Goal: Navigation & Orientation: Find specific page/section

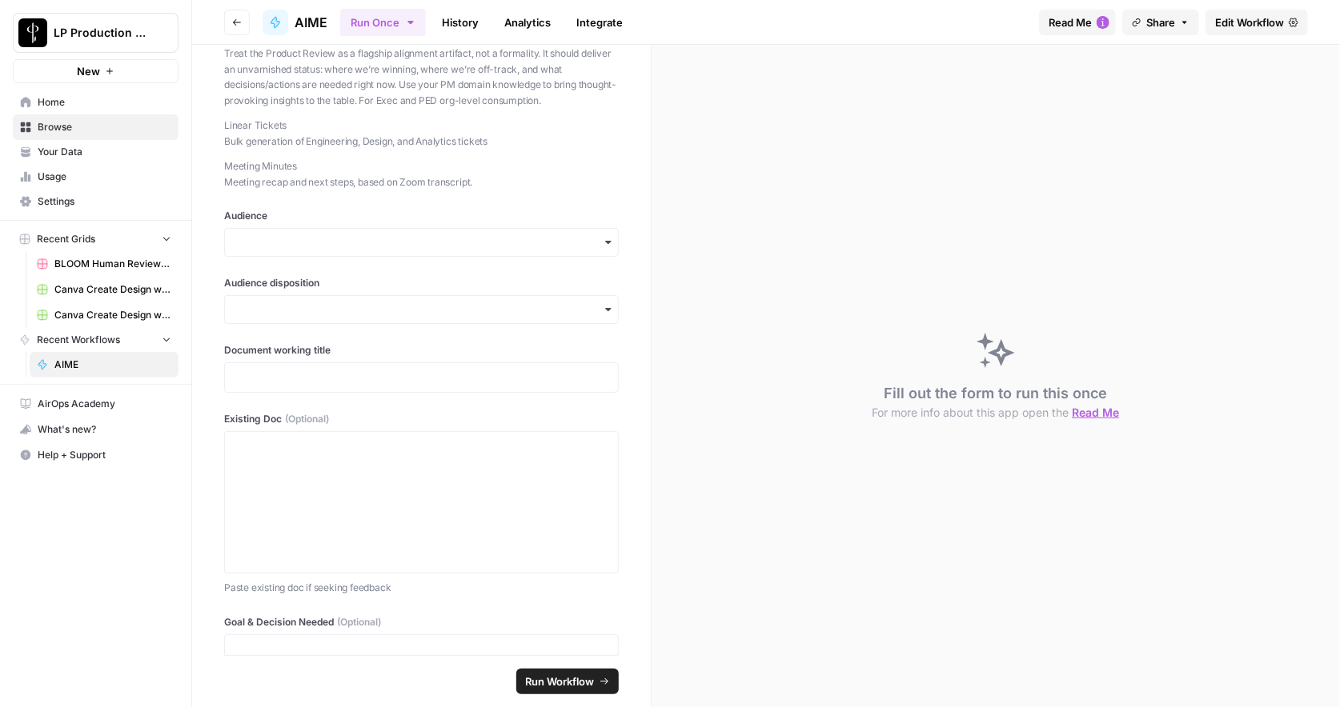
scroll to position [1174, 0]
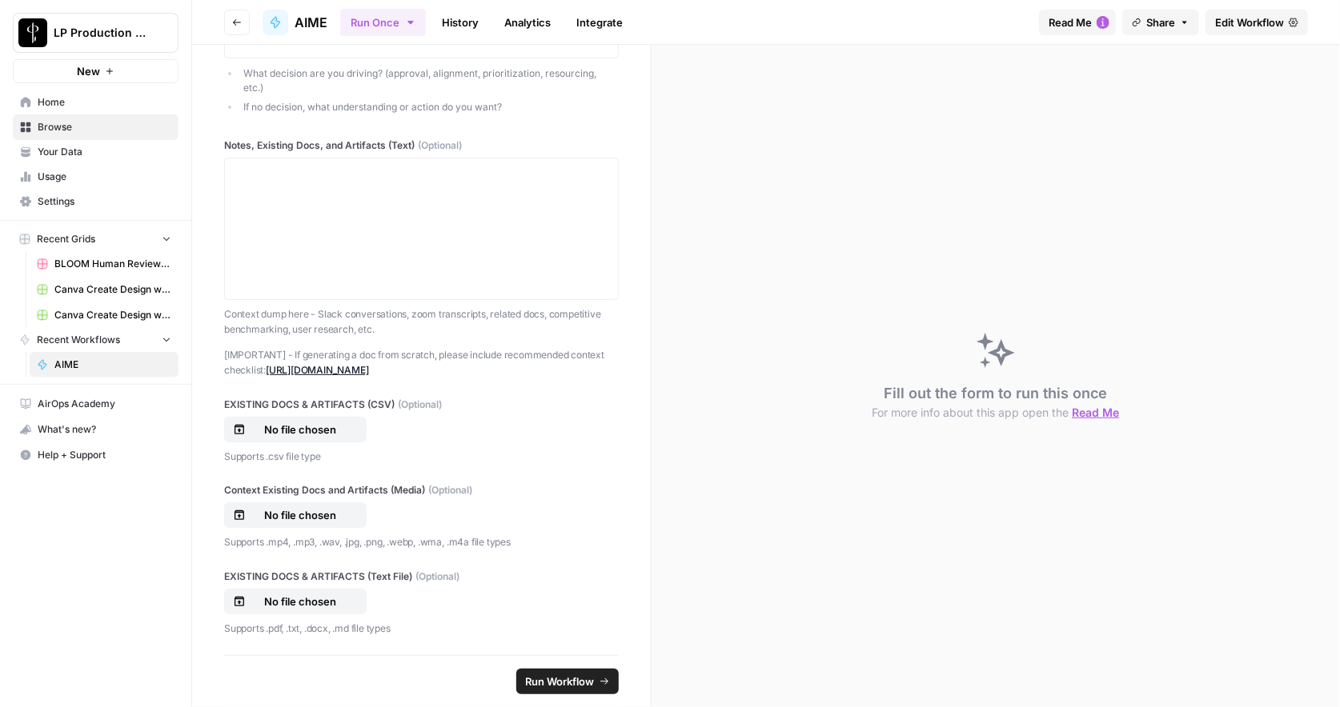
click at [415, 13] on button "Run Once" at bounding box center [383, 22] width 86 height 27
click at [116, 180] on span "Usage" at bounding box center [105, 177] width 134 height 14
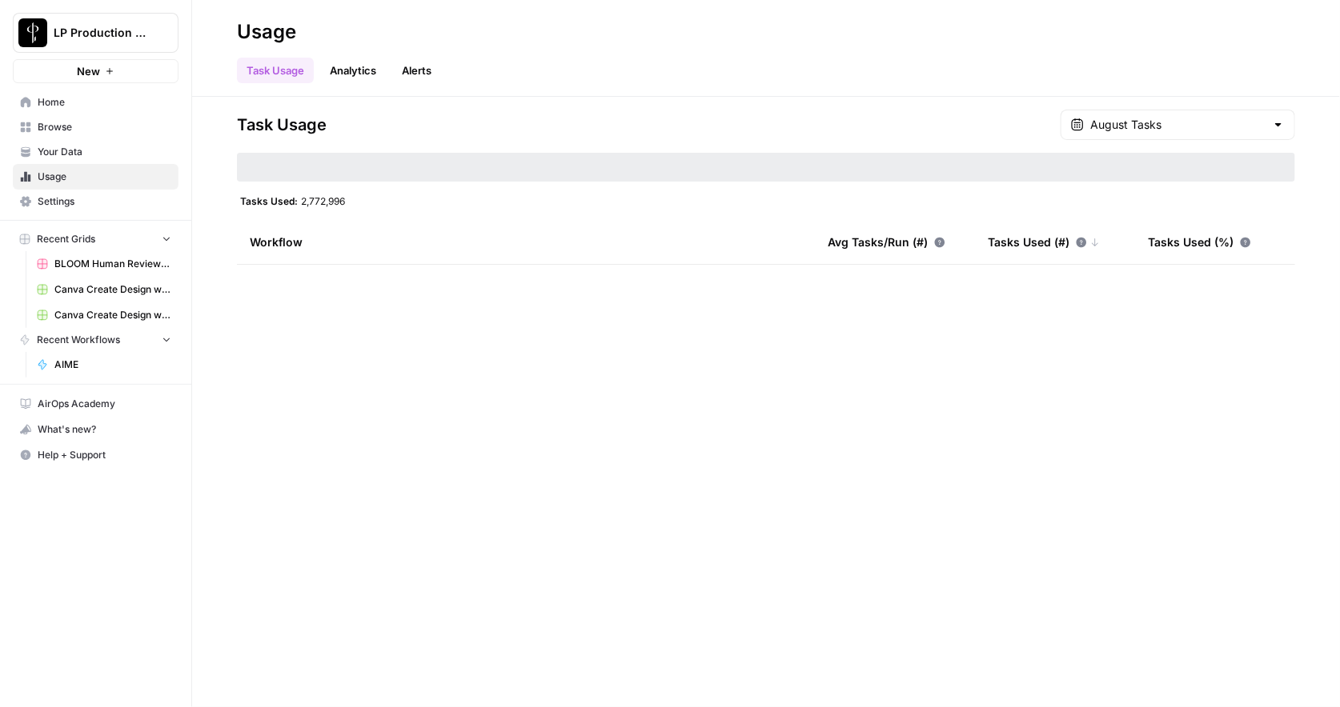
click at [302, 246] on div "Workflow" at bounding box center [526, 242] width 552 height 44
click at [81, 148] on span "Your Data" at bounding box center [105, 152] width 134 height 14
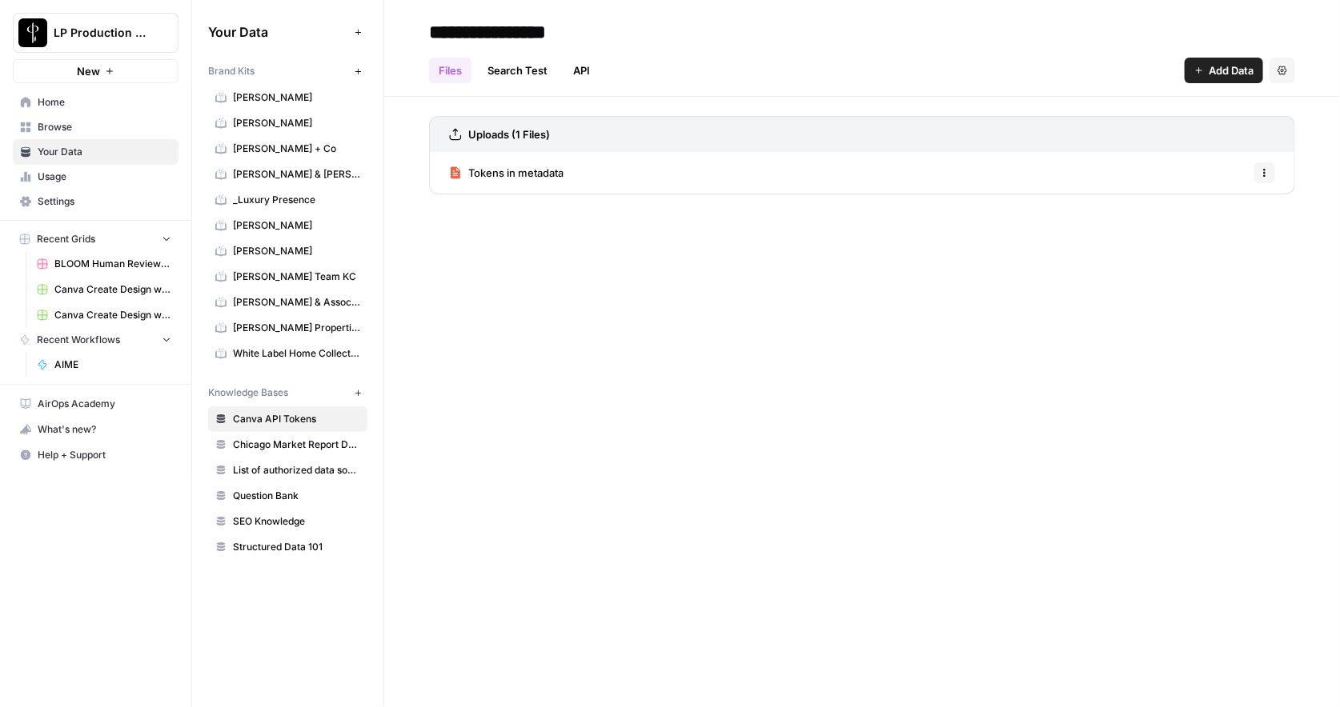
click at [71, 358] on span "AIME" at bounding box center [112, 365] width 117 height 14
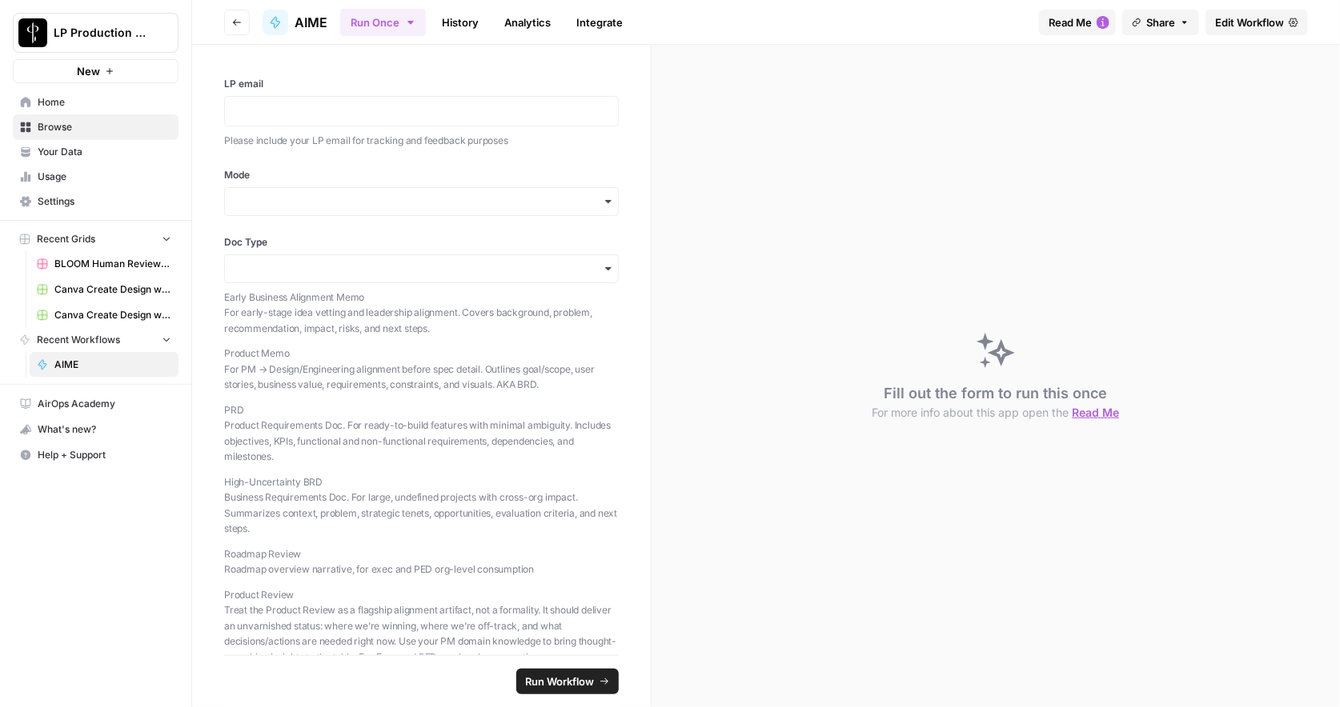
click at [239, 21] on icon "button" at bounding box center [237, 23] width 10 height 10
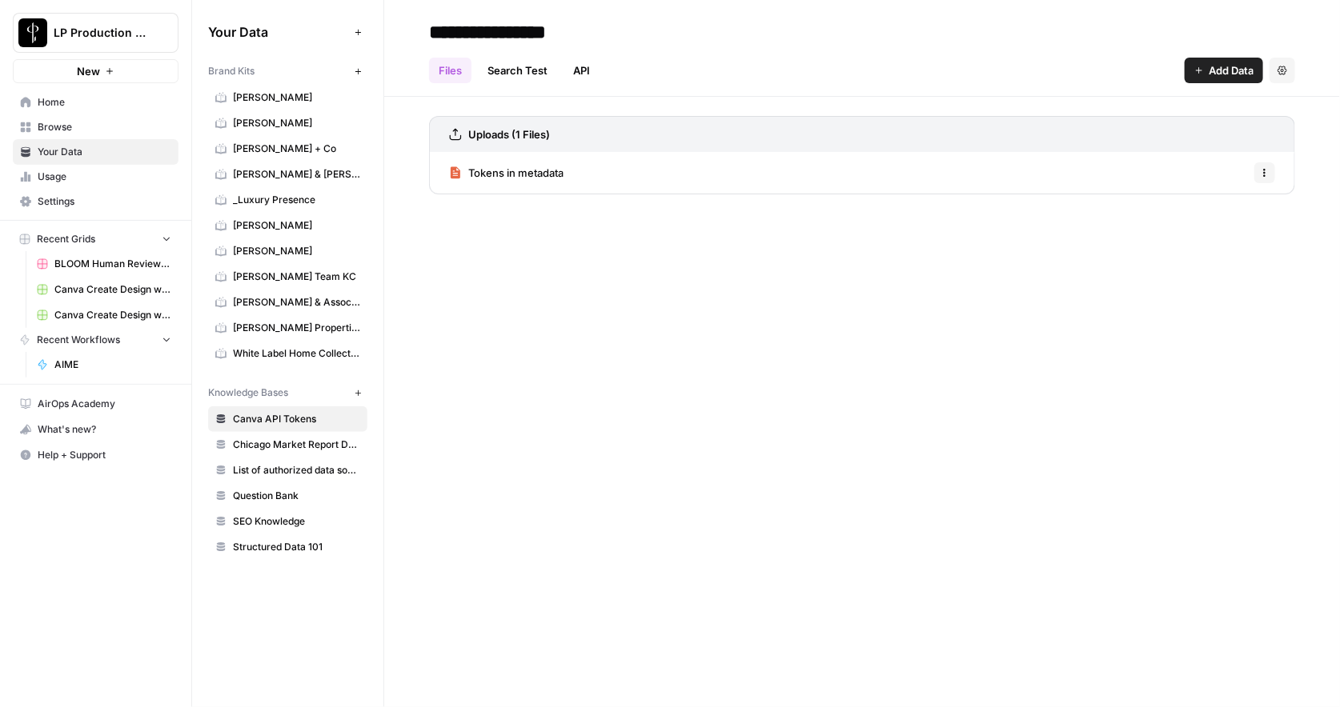
click at [100, 358] on span "AIME" at bounding box center [112, 365] width 117 height 14
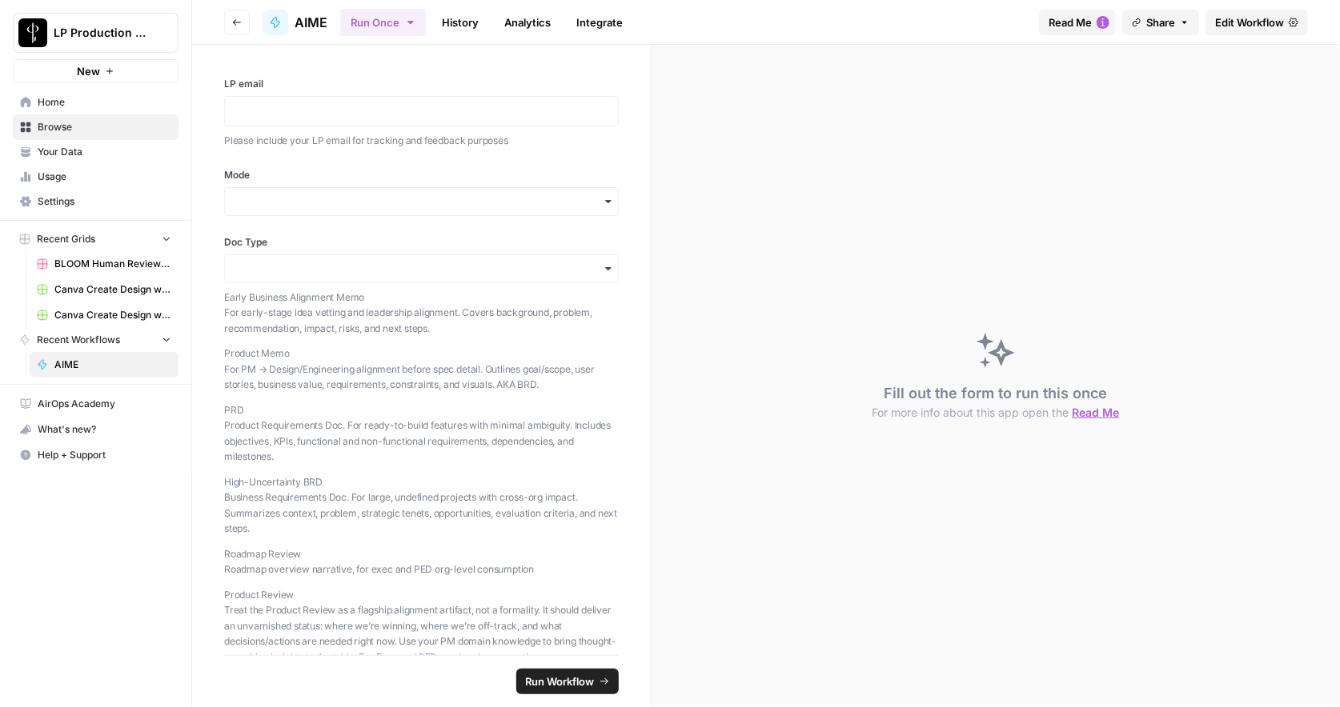
click at [471, 18] on link "History" at bounding box center [460, 23] width 56 height 26
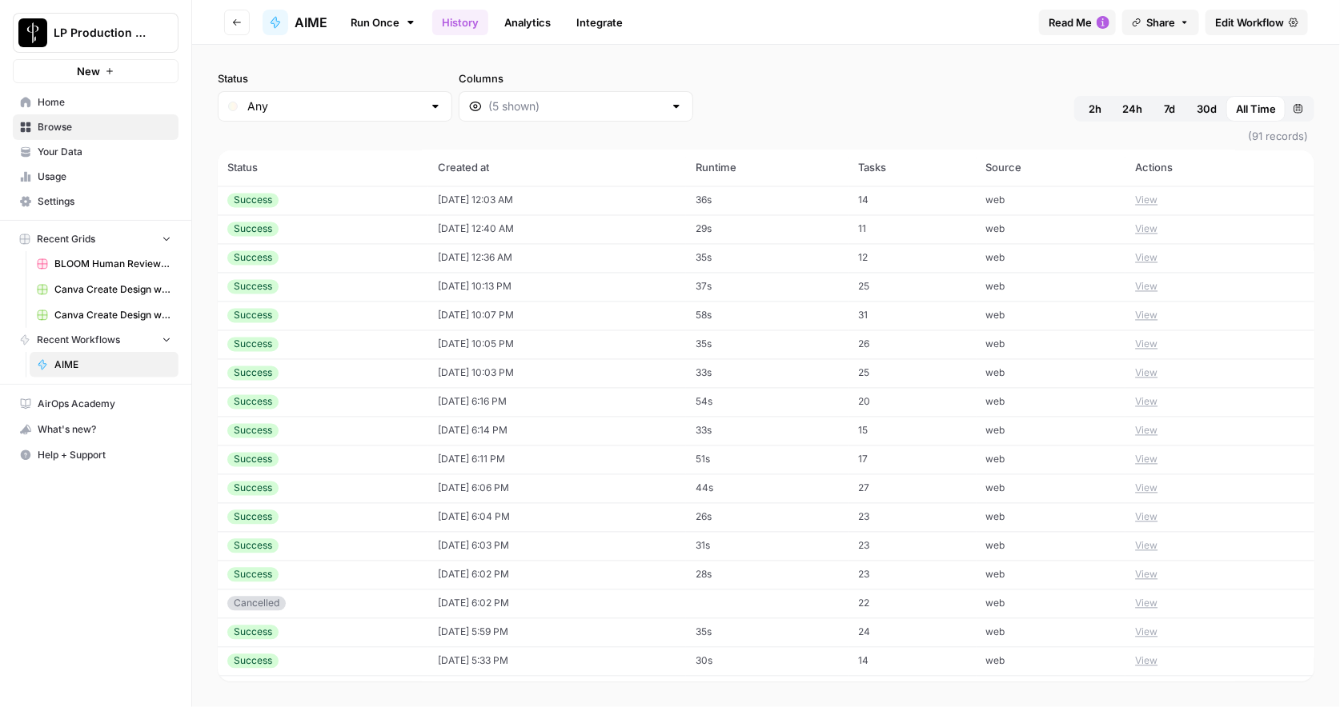
scroll to position [1662, 0]
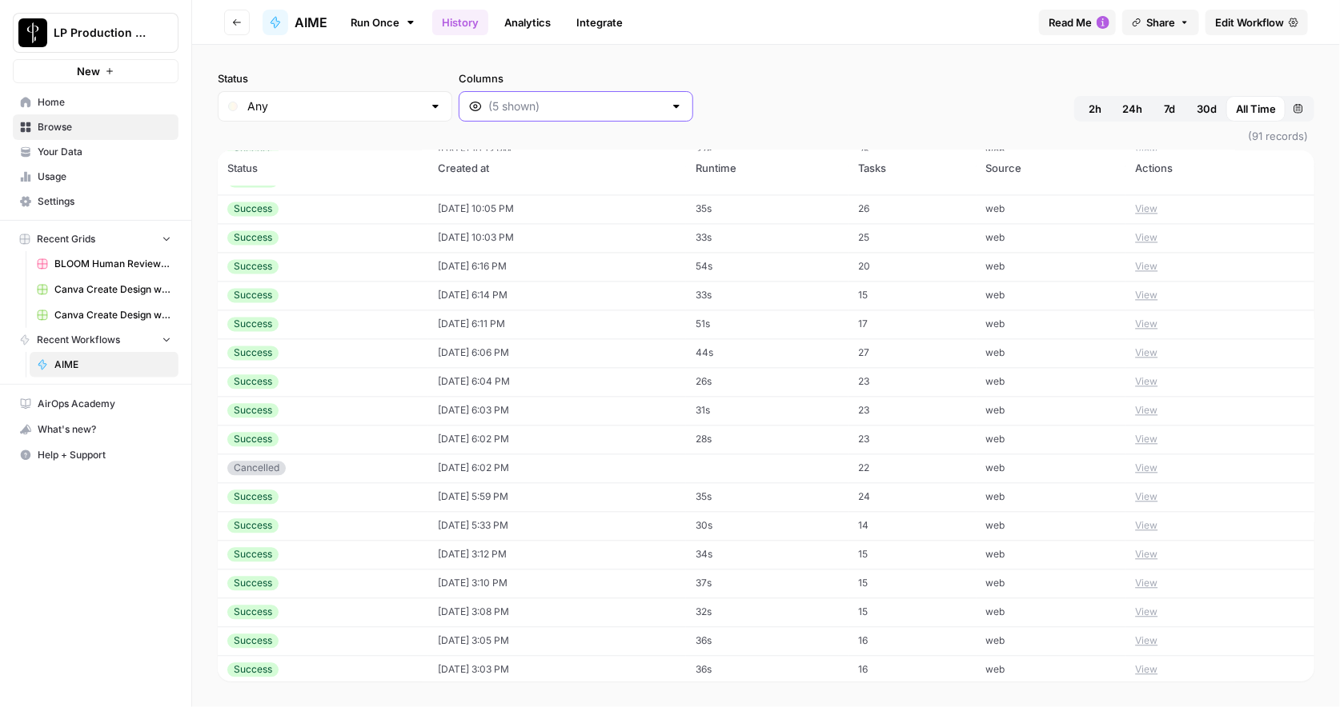
click at [532, 107] on input "Columns" at bounding box center [575, 106] width 175 height 16
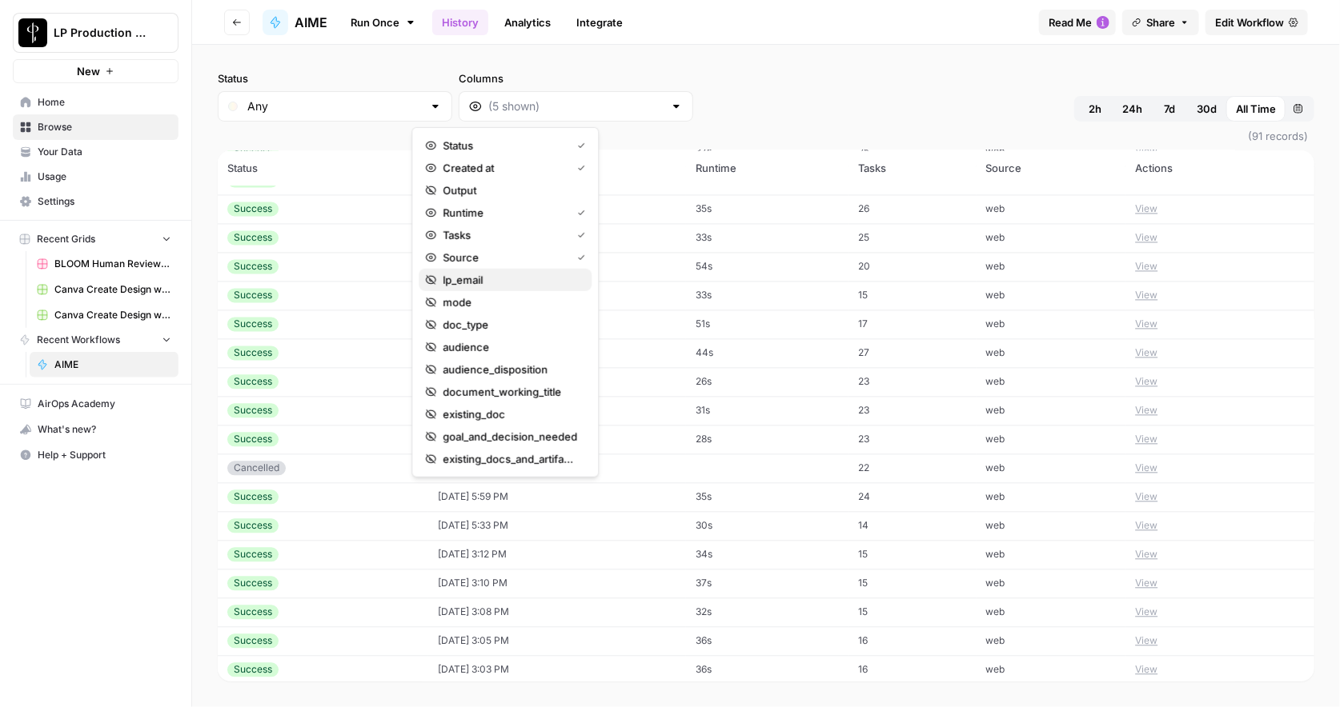
click at [535, 283] on span "lp_email" at bounding box center [511, 280] width 136 height 16
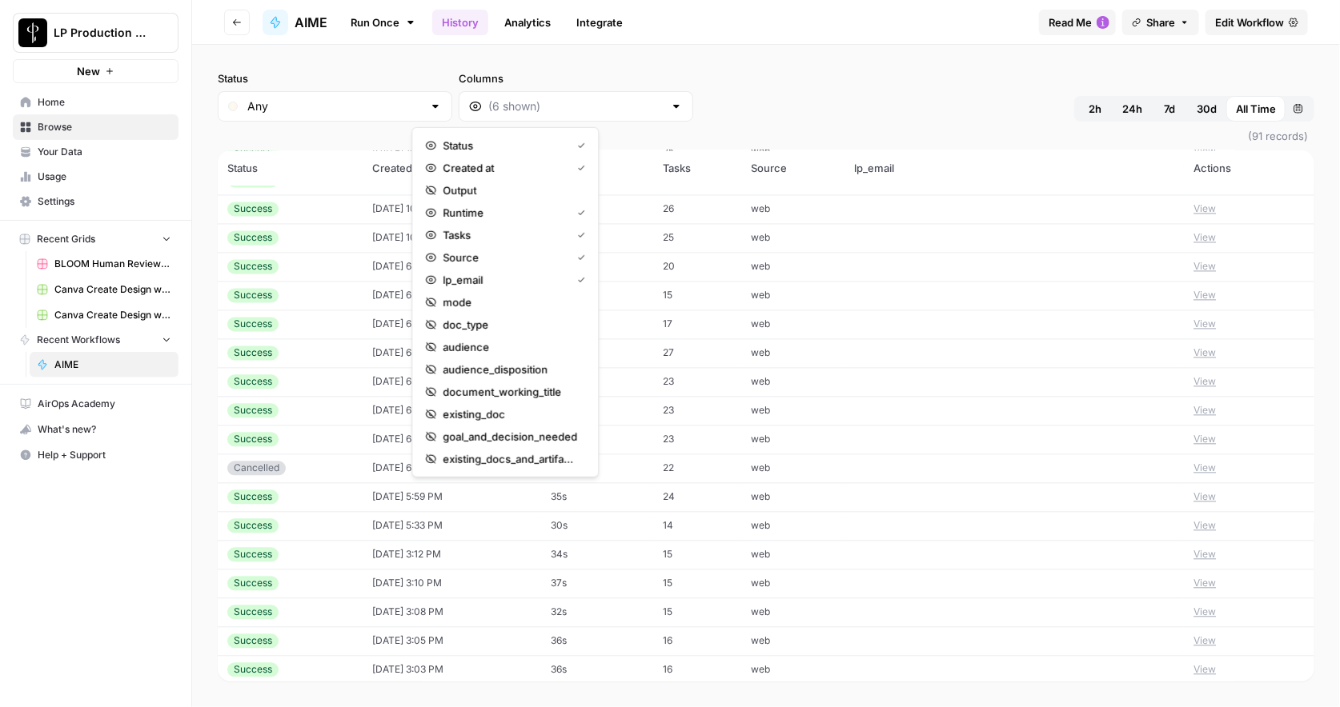
click at [705, 108] on div "Status Any Columns 2h 24h 7d 30d All Time Custom range" at bounding box center [766, 95] width 1096 height 51
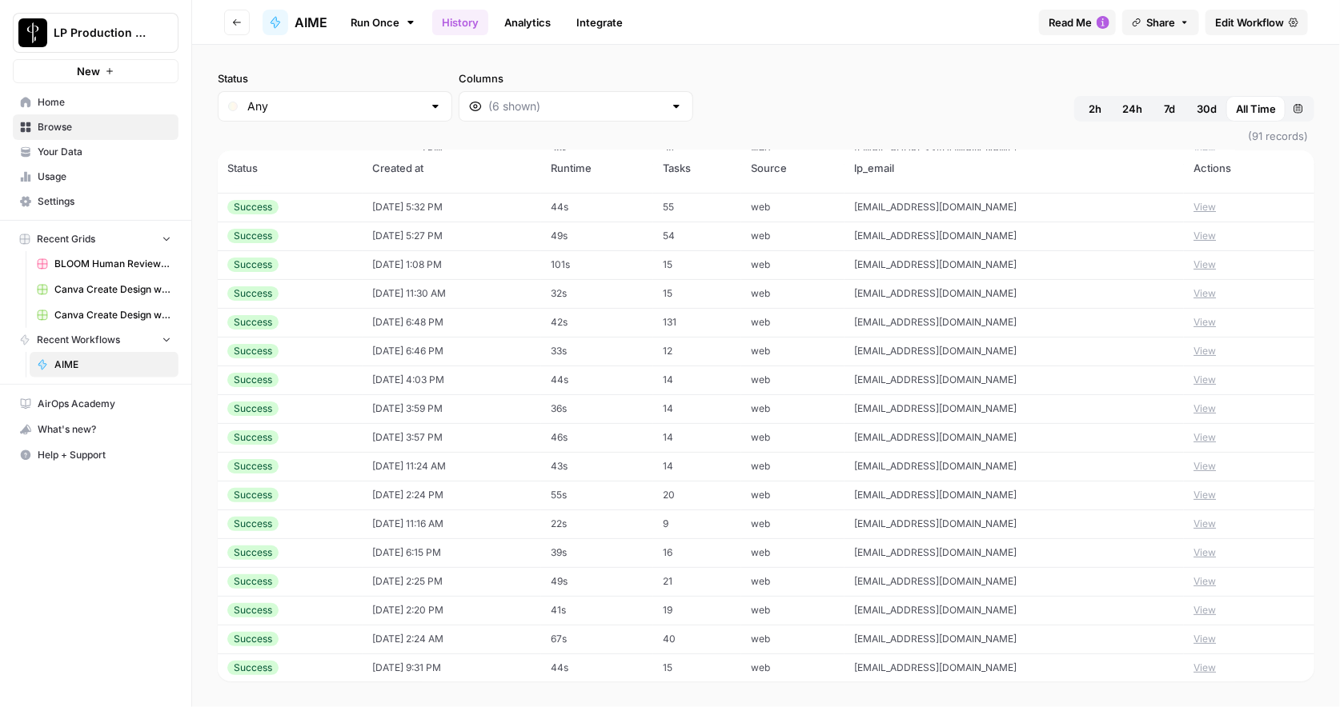
scroll to position [59, 0]
